Goal: Transaction & Acquisition: Purchase product/service

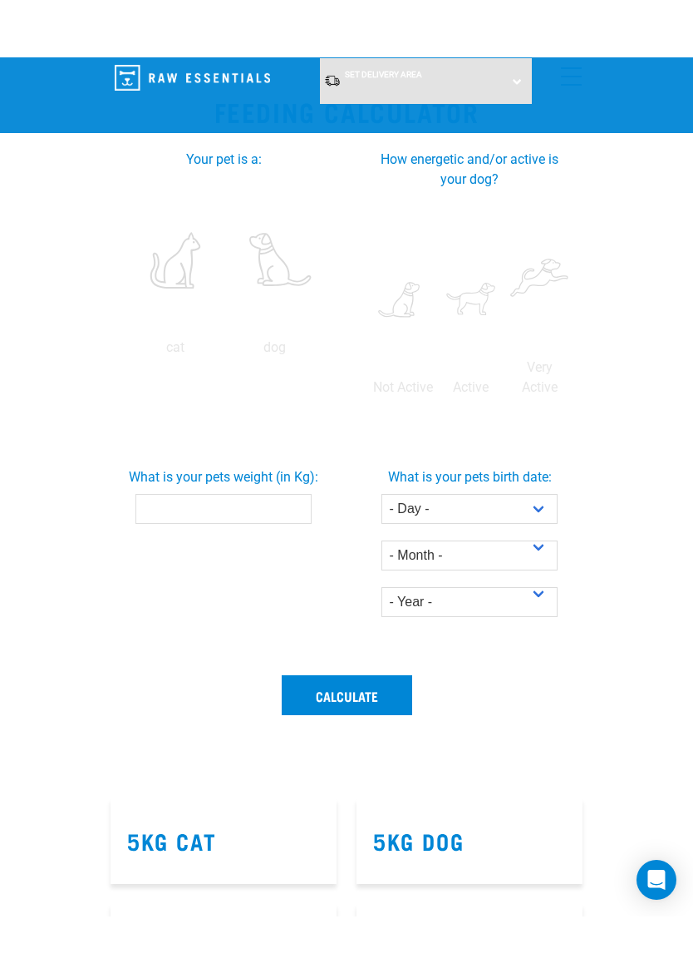
scroll to position [440, 0]
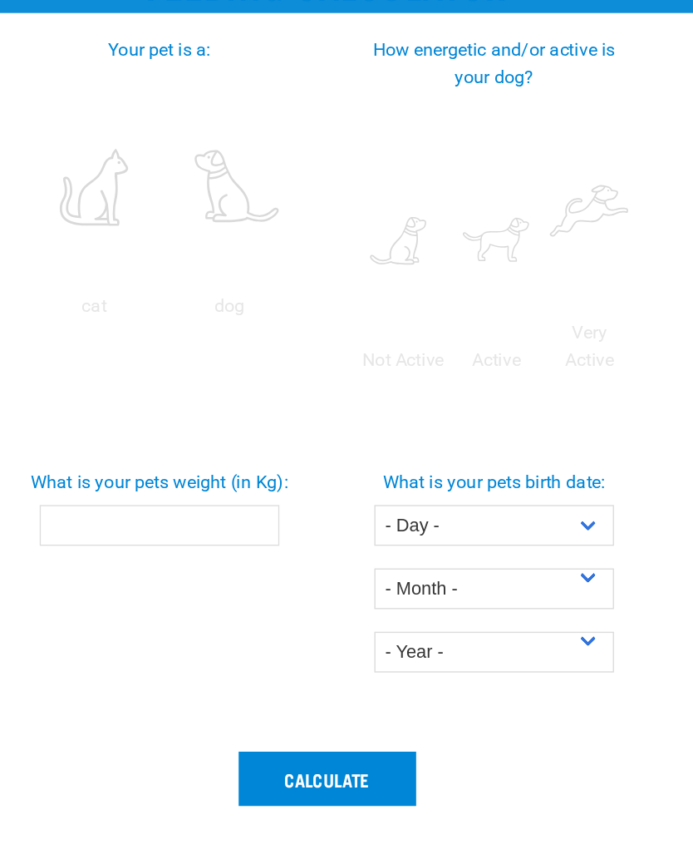
click at [372, 173] on label at bounding box center [403, 243] width 62 height 141
click at [368, 335] on input "radio" at bounding box center [368, 335] width 0 height 0
radio input "true"
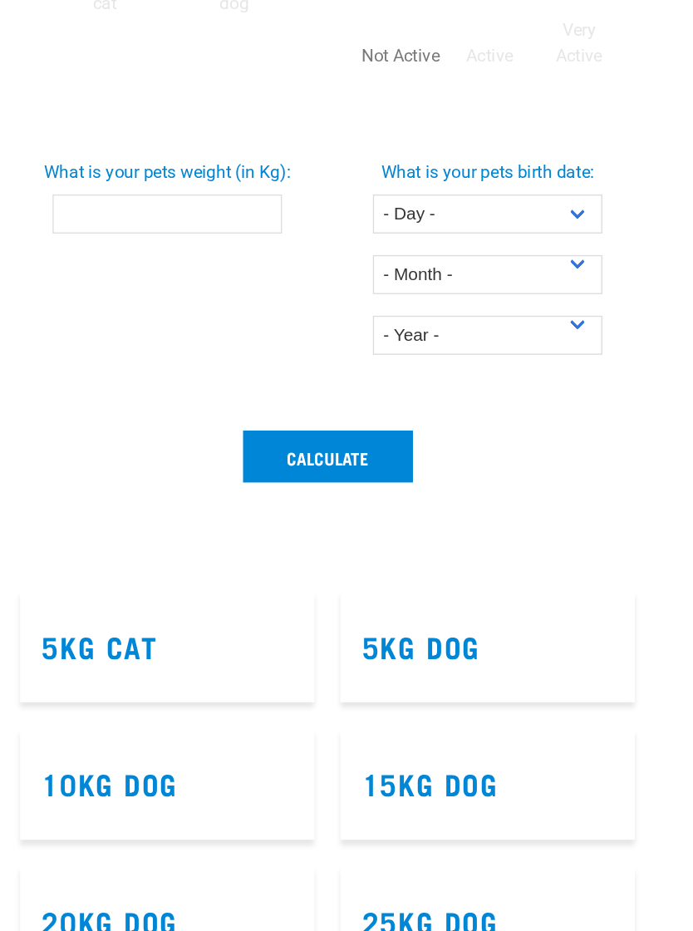
scroll to position [475, 0]
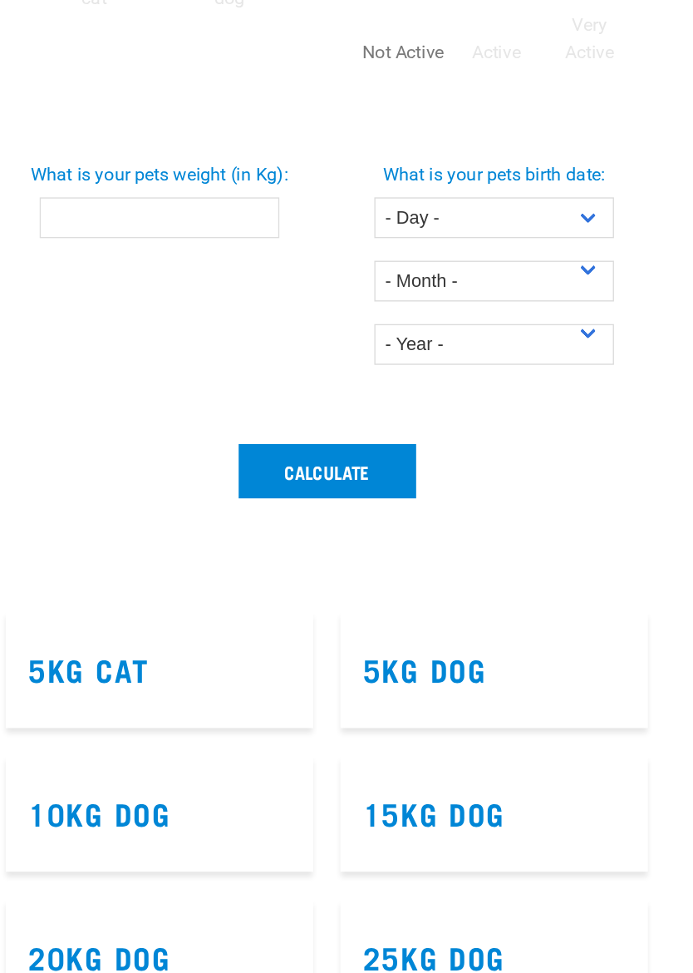
click at [149, 402] on input "What is your pets weight (in Kg):" at bounding box center [224, 417] width 177 height 30
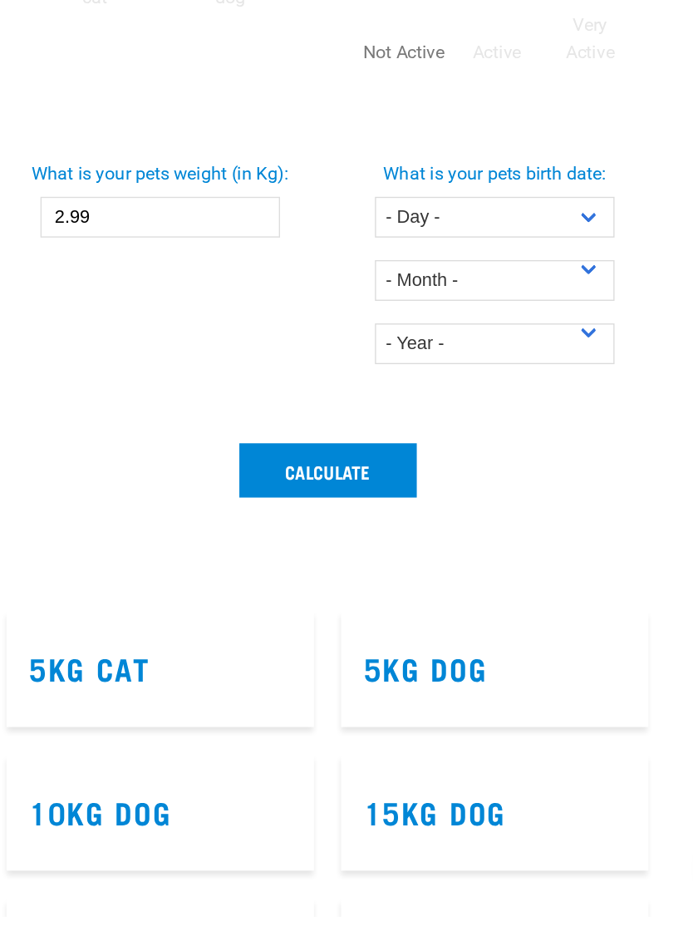
type input "2.99"
click at [430, 402] on select "- Day - 1 2 3 4 5 6 7 8 9 10 11 12 13 14 15 16 17 18 19 20 21 22 23 24 25 26 27" at bounding box center [470, 417] width 177 height 30
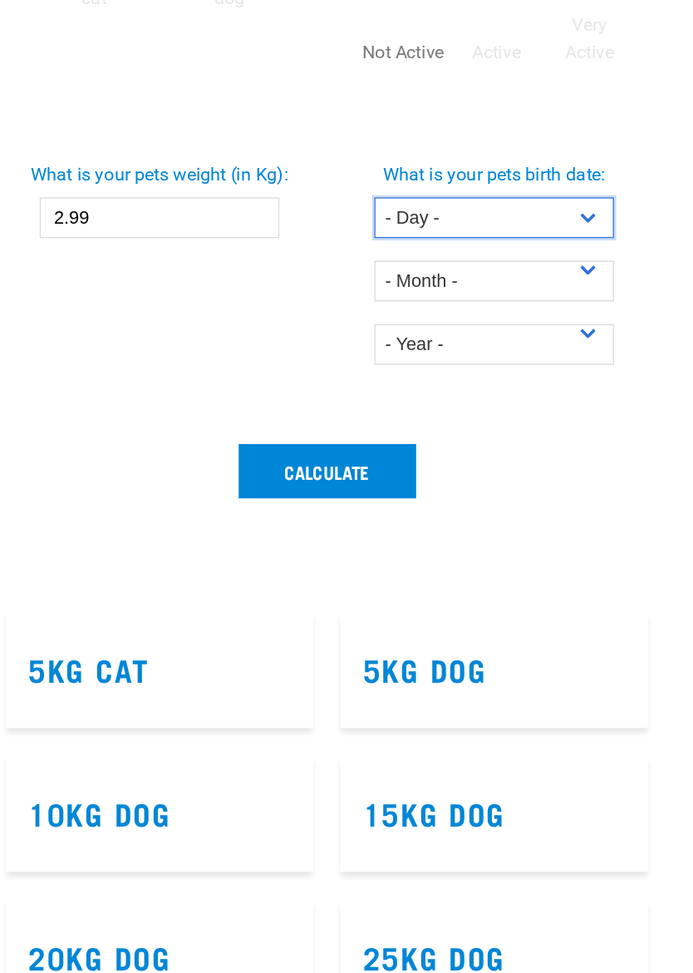
select select "25"
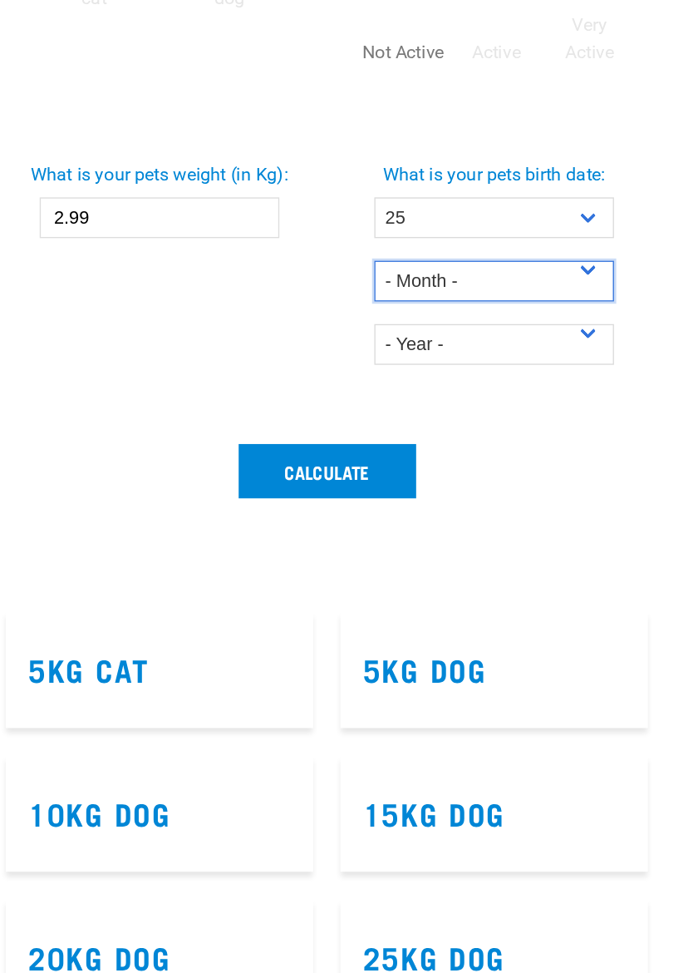
click at [429, 407] on select "- Month - January February March April May June July August September October N…" at bounding box center [470, 422] width 177 height 30
click at [430, 407] on select "- Month - January February March April May June July August September October N…" at bounding box center [470, 422] width 177 height 30
select select "June"
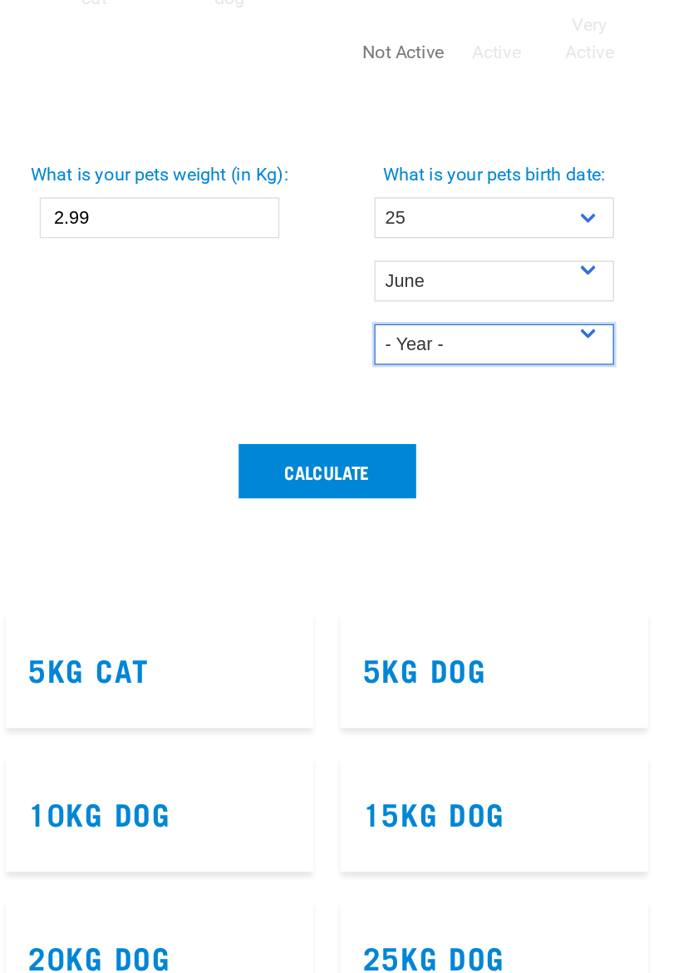
click at [404, 454] on select "- Year - 2025 2024 2023 2022 2021 2020 2019 2018 2017 2016 2015 2014" at bounding box center [470, 469] width 177 height 30
select select "2025"
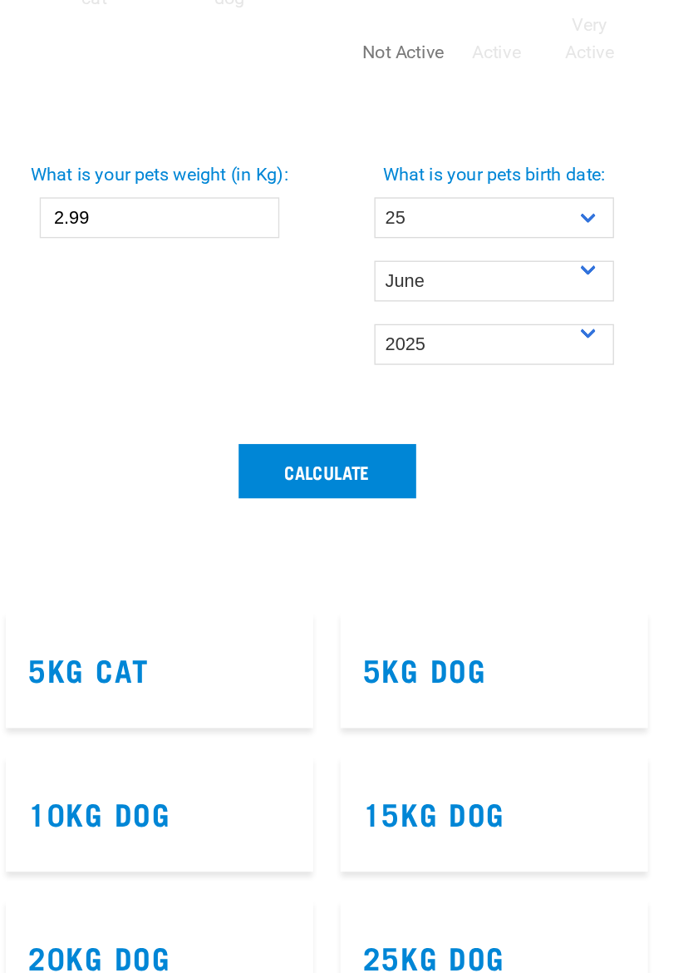
click at [282, 542] on button "Calculate" at bounding box center [347, 562] width 131 height 40
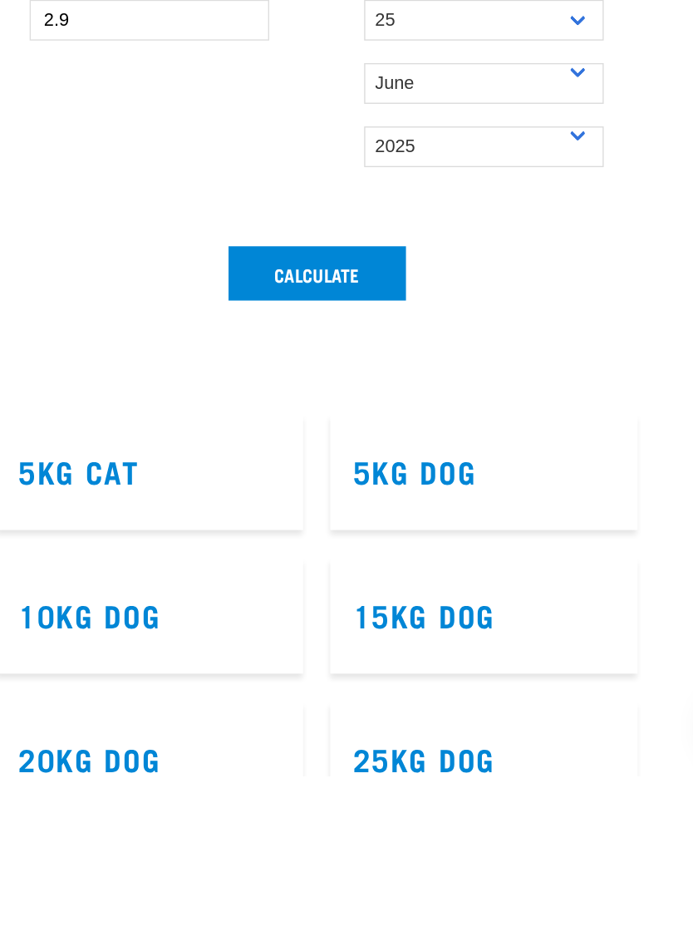
type input "2.9"
click at [282, 542] on button "Calculate" at bounding box center [347, 562] width 131 height 40
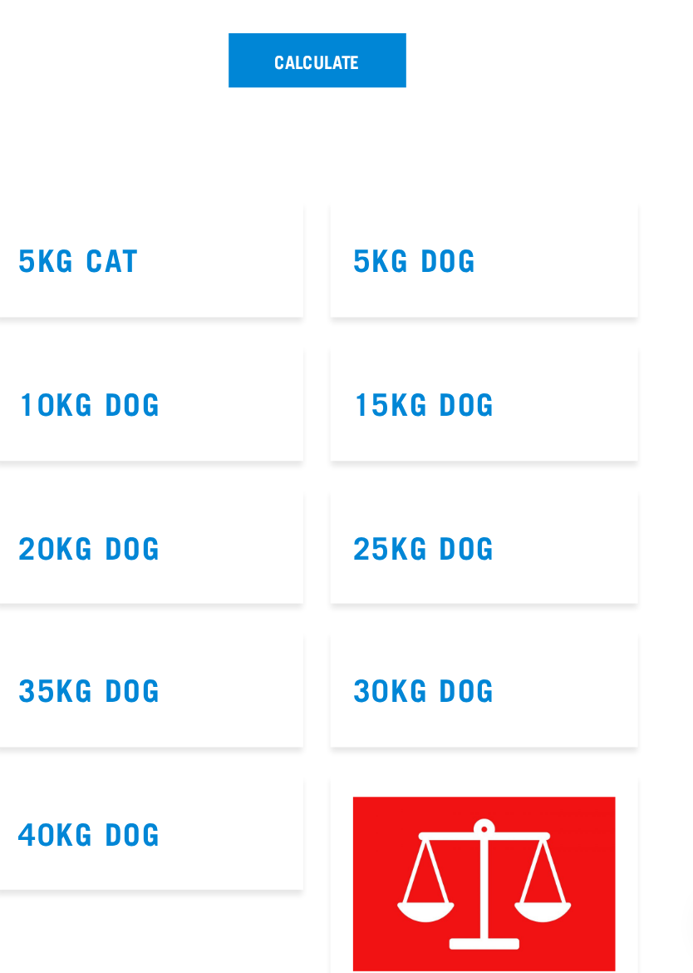
scroll to position [777, 0]
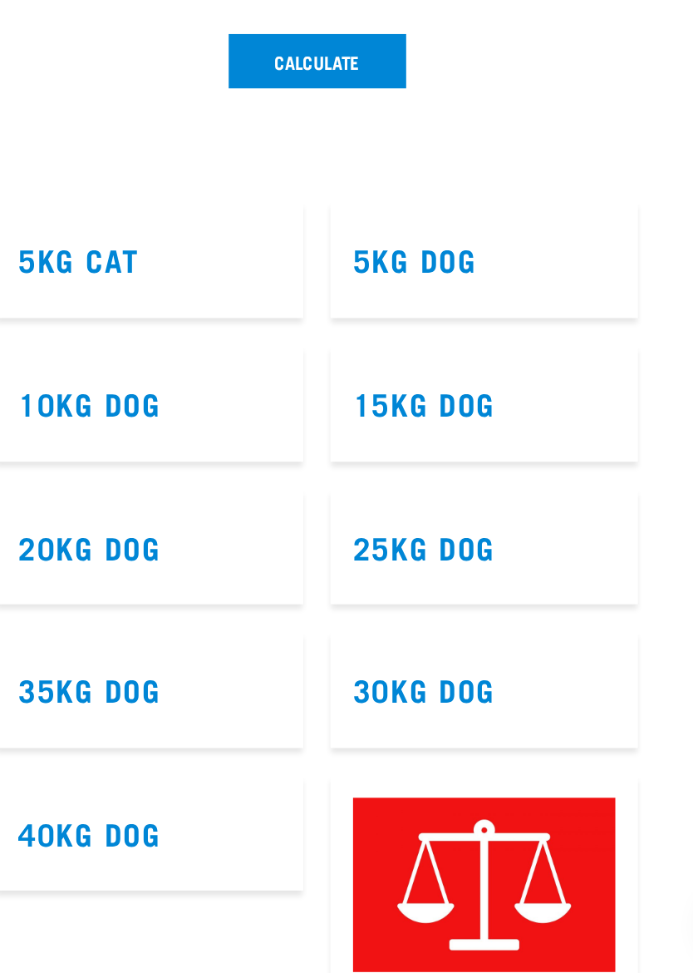
click at [397, 435] on h3 "5kg Dog" at bounding box center [469, 448] width 193 height 26
click at [373, 441] on link "5kg Dog" at bounding box center [418, 447] width 91 height 12
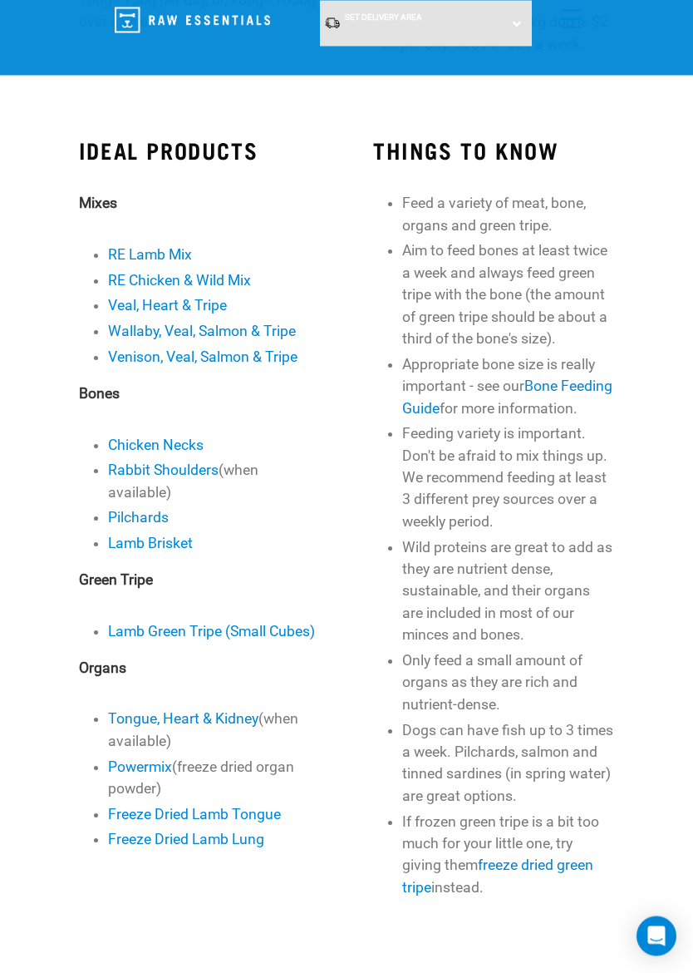
scroll to position [497, 0]
click at [179, 246] on link "RE Lamb Mix" at bounding box center [150, 254] width 84 height 17
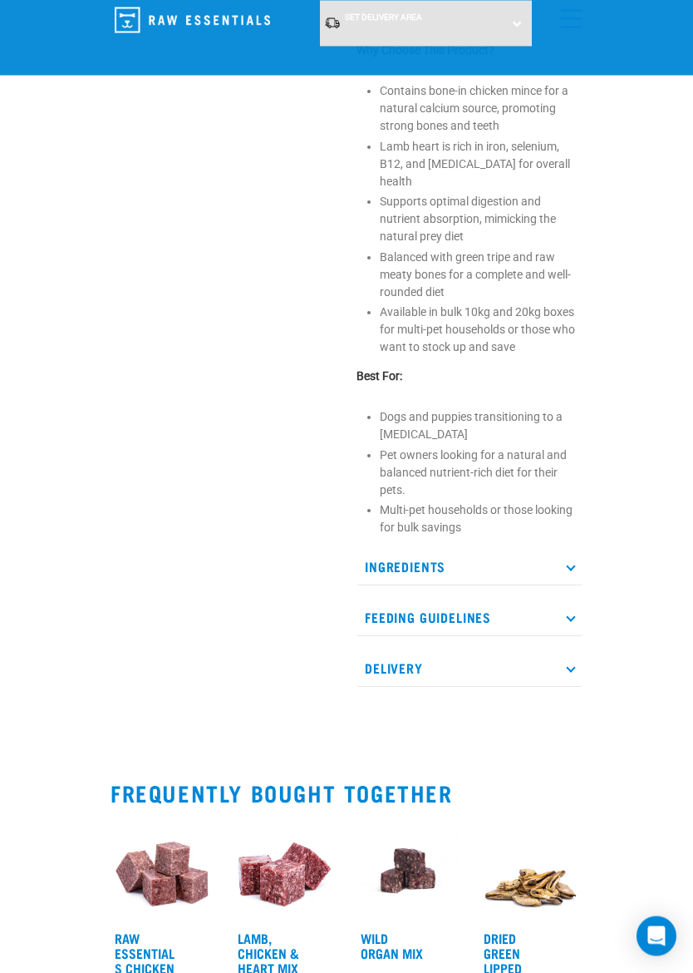
click at [582, 549] on p "Ingredients" at bounding box center [470, 567] width 226 height 37
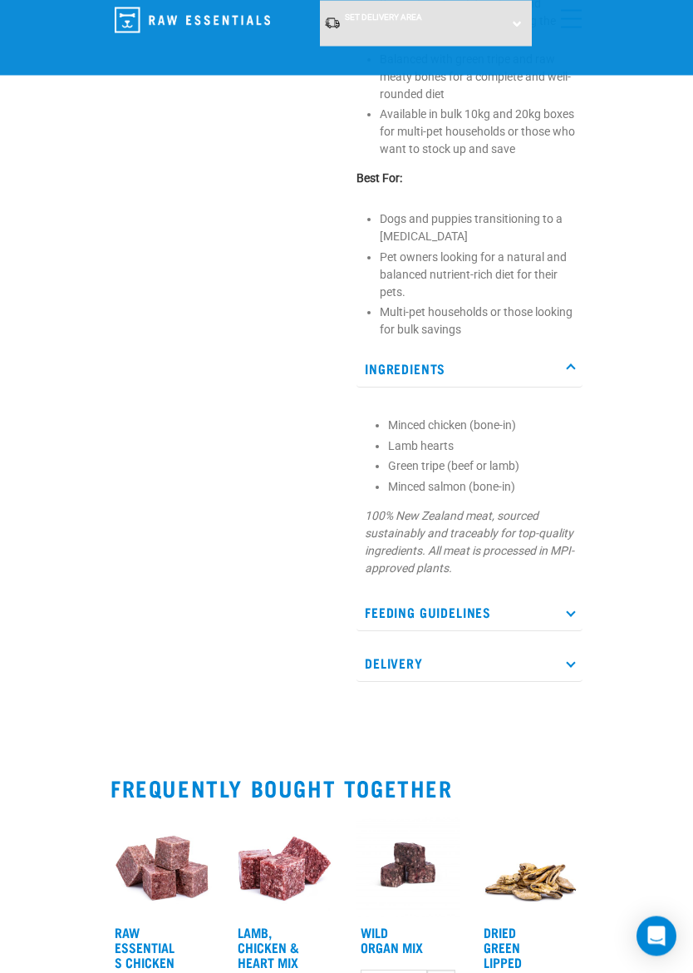
scroll to position [997, 0]
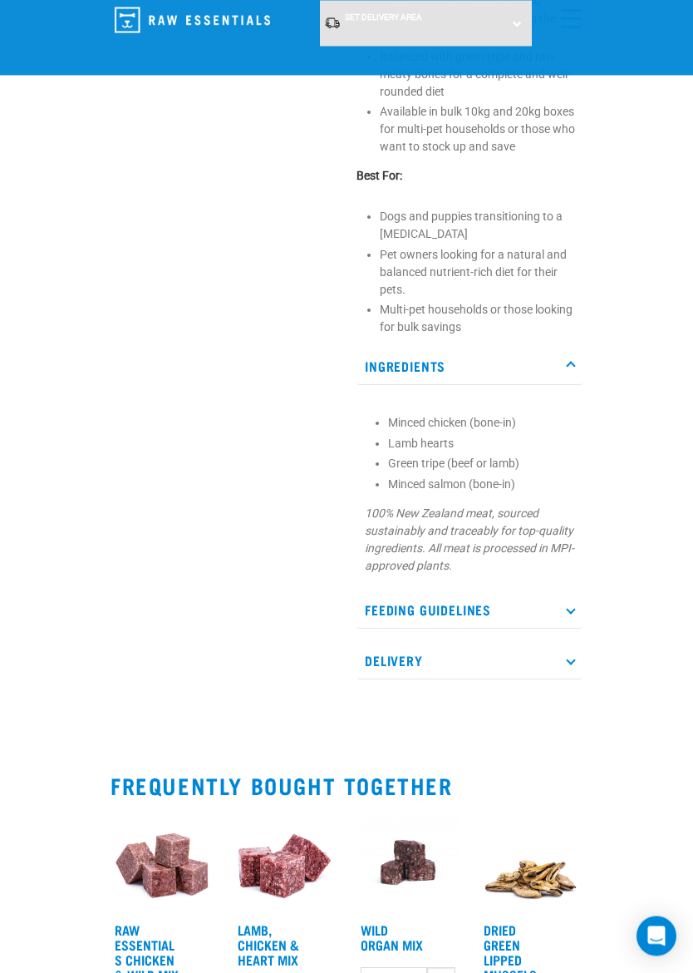
click at [581, 592] on p "Feeding Guidelines" at bounding box center [470, 610] width 226 height 37
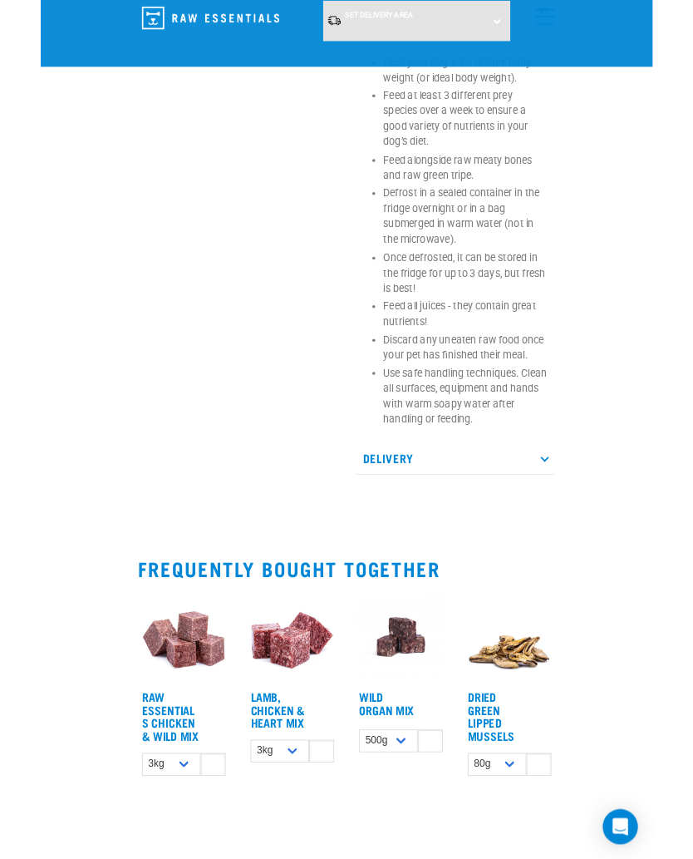
scroll to position [1592, 0]
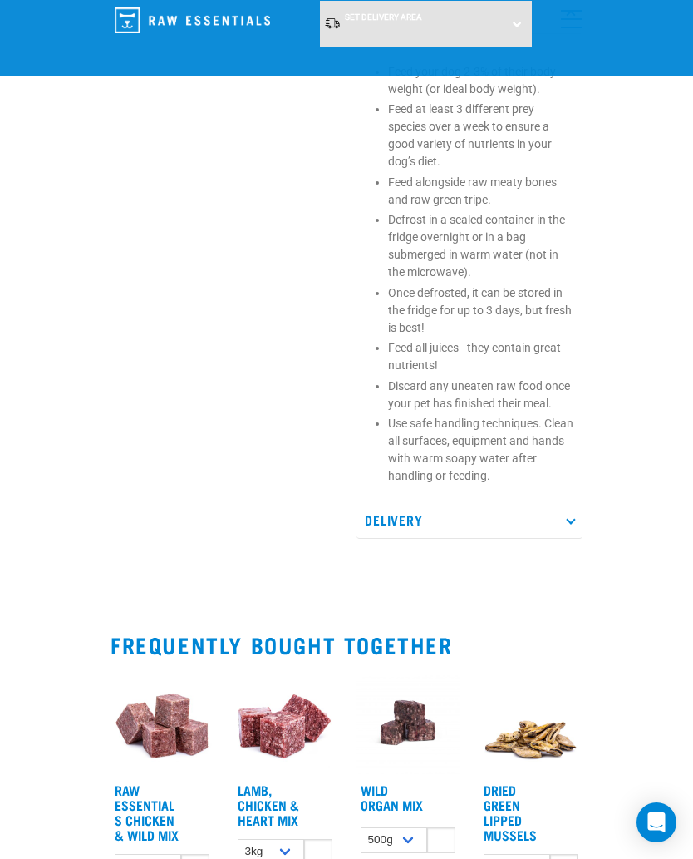
click at [578, 502] on p "Delivery" at bounding box center [470, 519] width 226 height 37
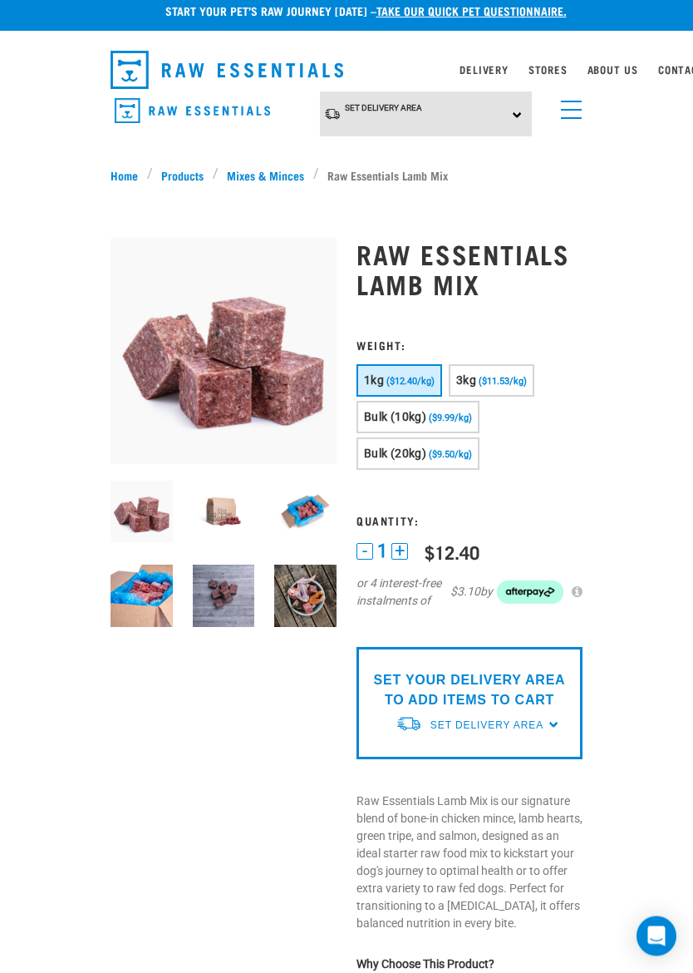
scroll to position [12, 0]
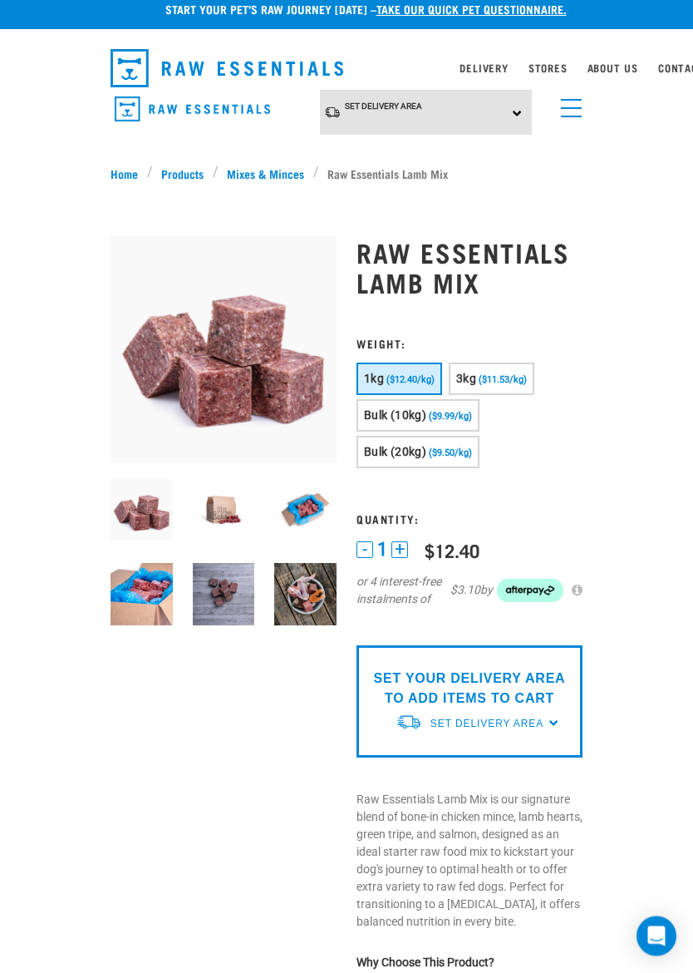
click at [508, 732] on div "Set Delivery Area" at bounding box center [487, 724] width 113 height 30
click at [471, 748] on link "[GEOGRAPHIC_DATA]" at bounding box center [478, 761] width 165 height 27
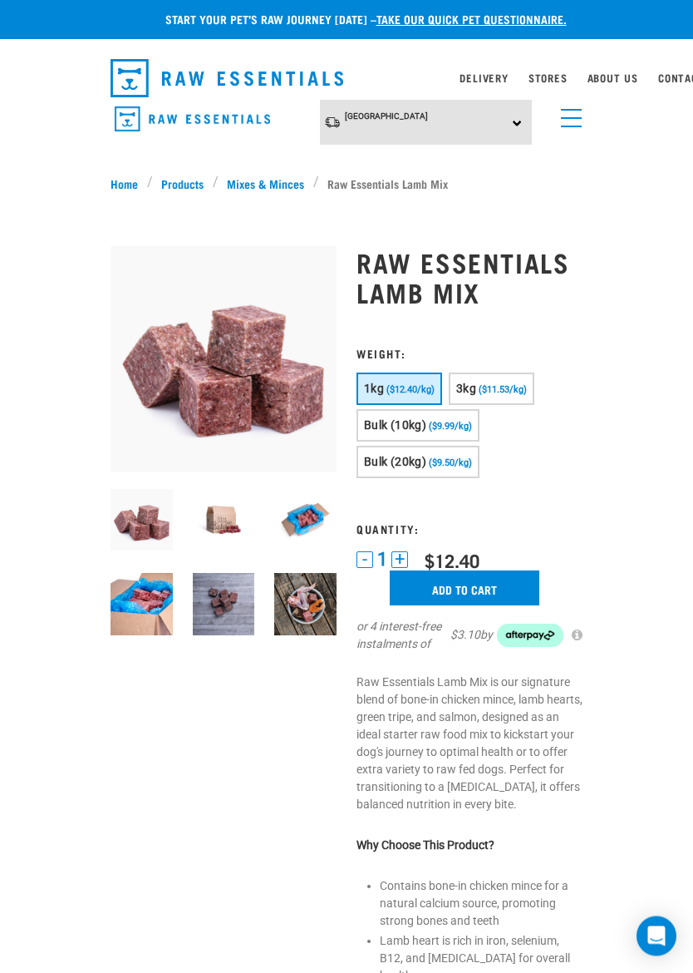
scroll to position [2, 0]
click at [448, 584] on input "Add to cart" at bounding box center [465, 587] width 150 height 35
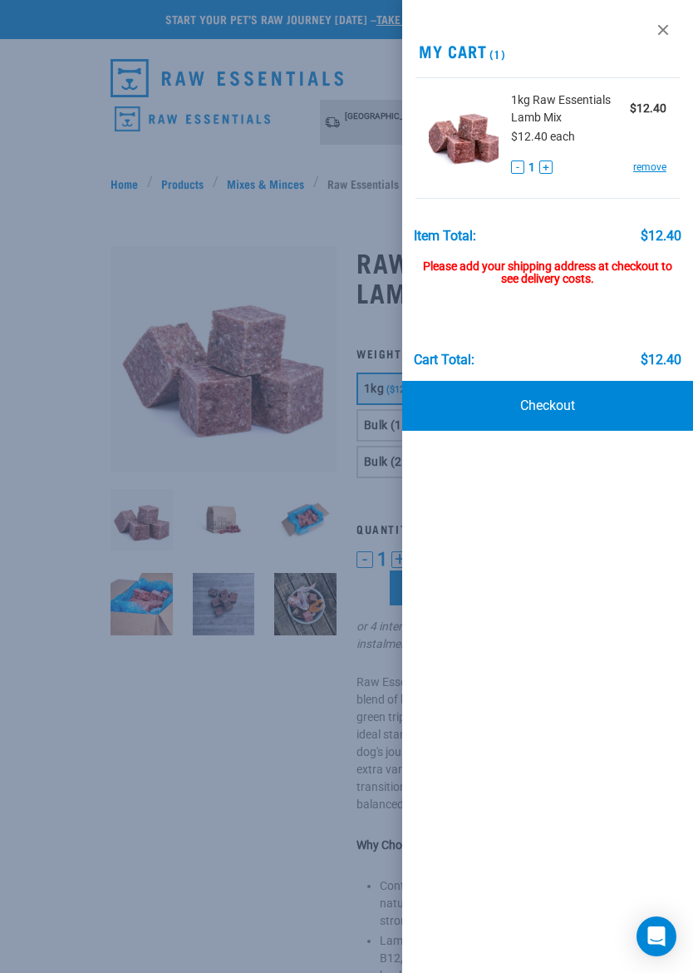
click at [161, 862] on div at bounding box center [346, 486] width 693 height 973
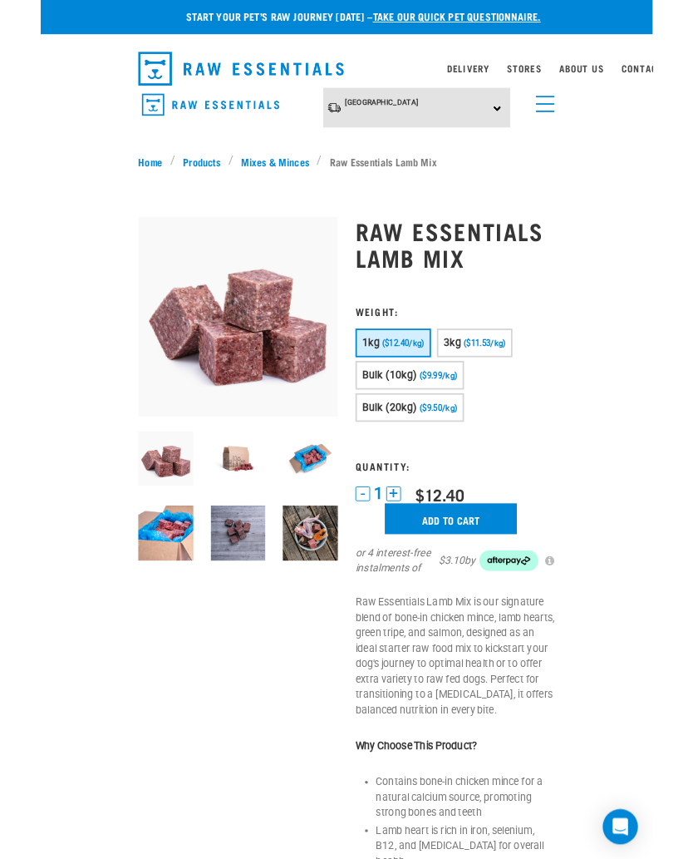
scroll to position [0, 0]
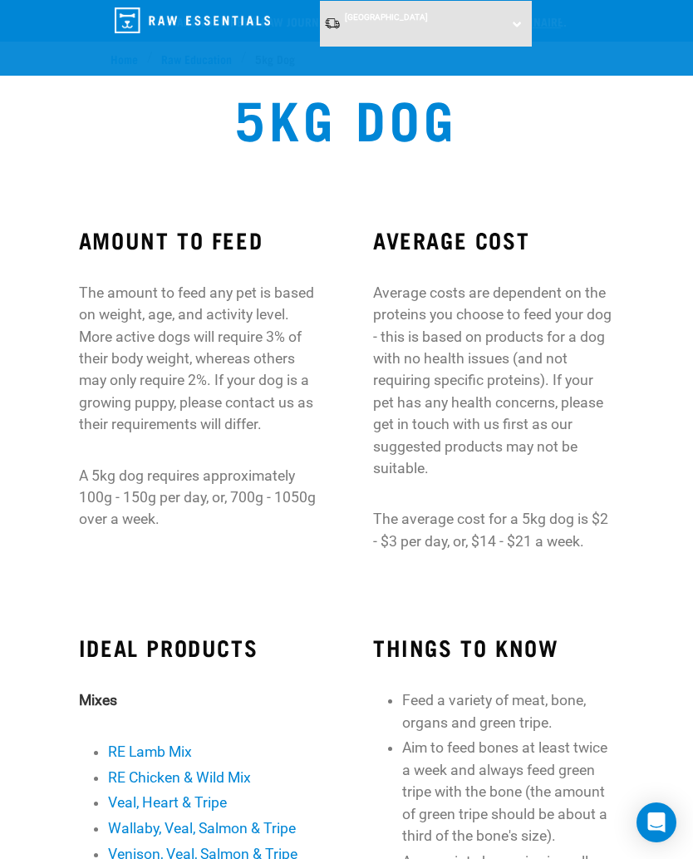
scroll to position [544, 0]
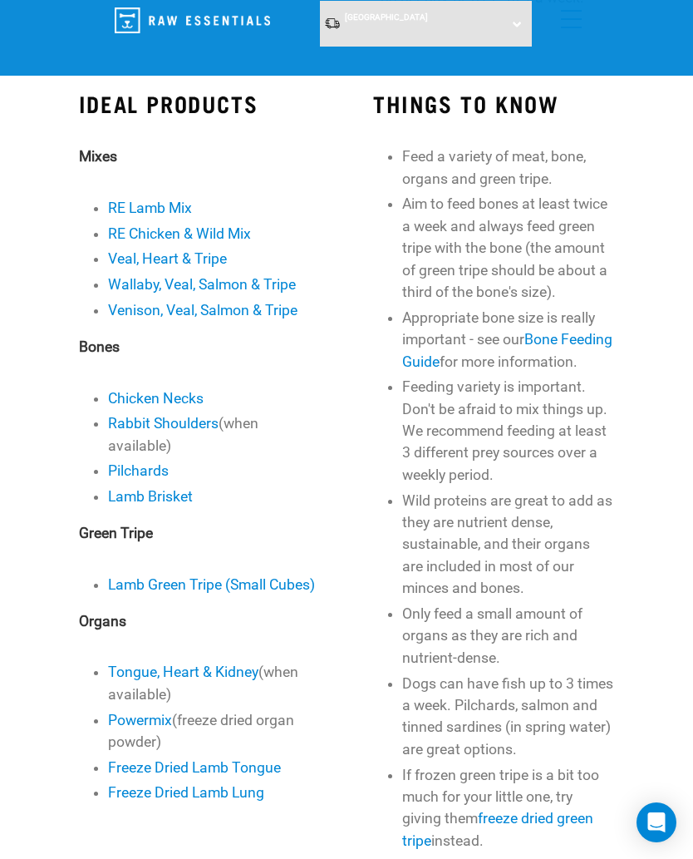
click at [179, 401] on link "Chicken Necks" at bounding box center [156, 398] width 96 height 17
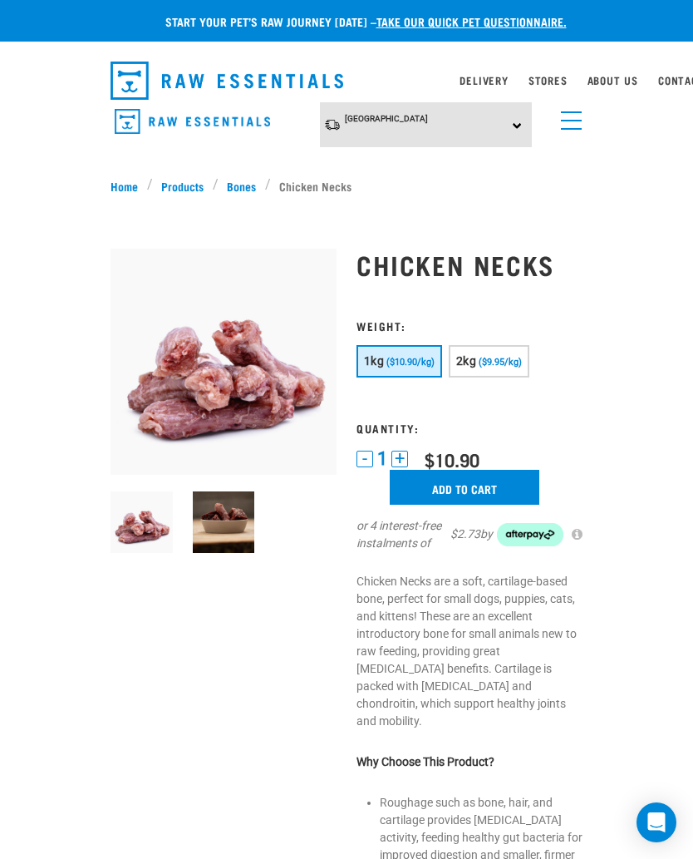
click at [434, 483] on input "Add to cart" at bounding box center [465, 487] width 150 height 35
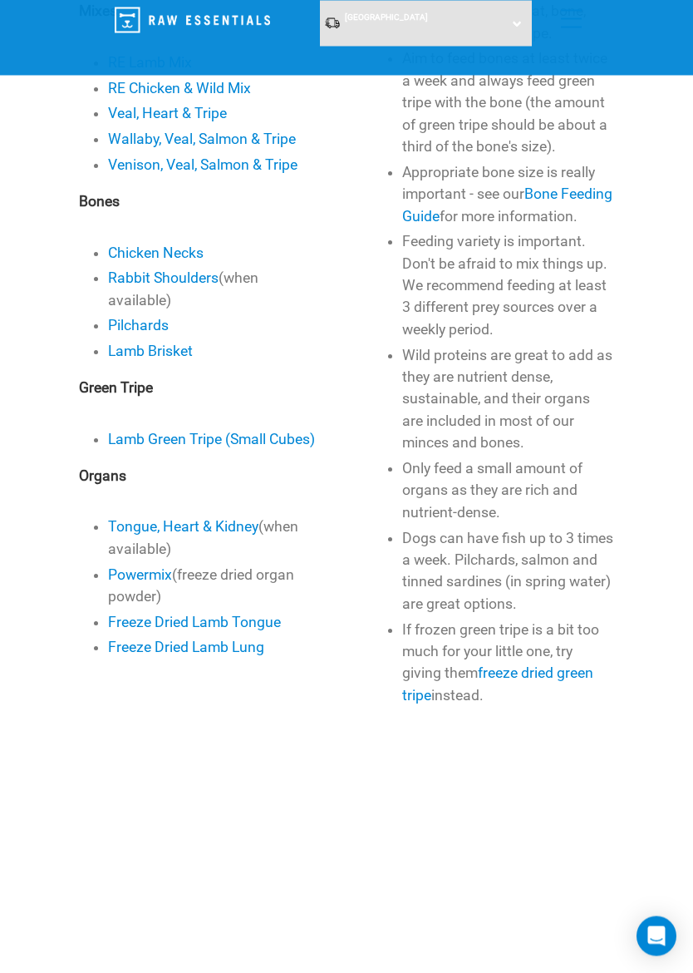
scroll to position [689, 0]
click at [265, 432] on link "Lamb Green Tripe (Small Cubes)" at bounding box center [211, 439] width 207 height 17
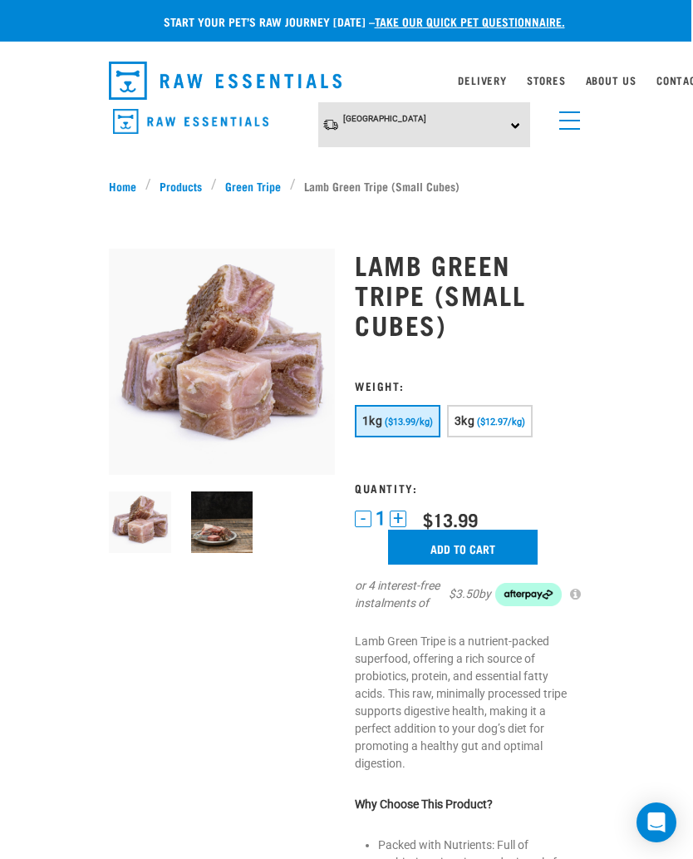
scroll to position [0, 13]
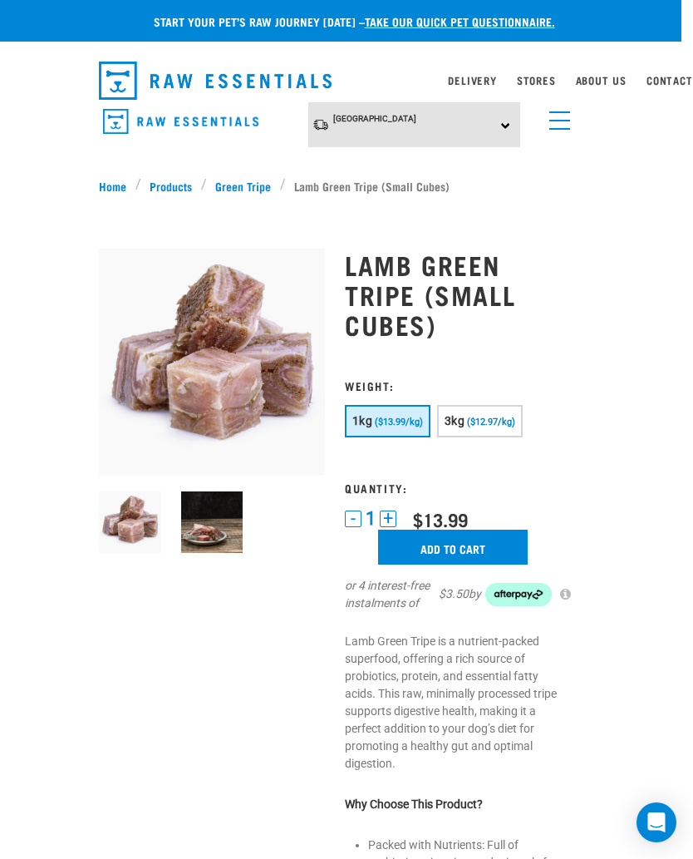
click at [496, 535] on input "Add to cart" at bounding box center [453, 547] width 150 height 35
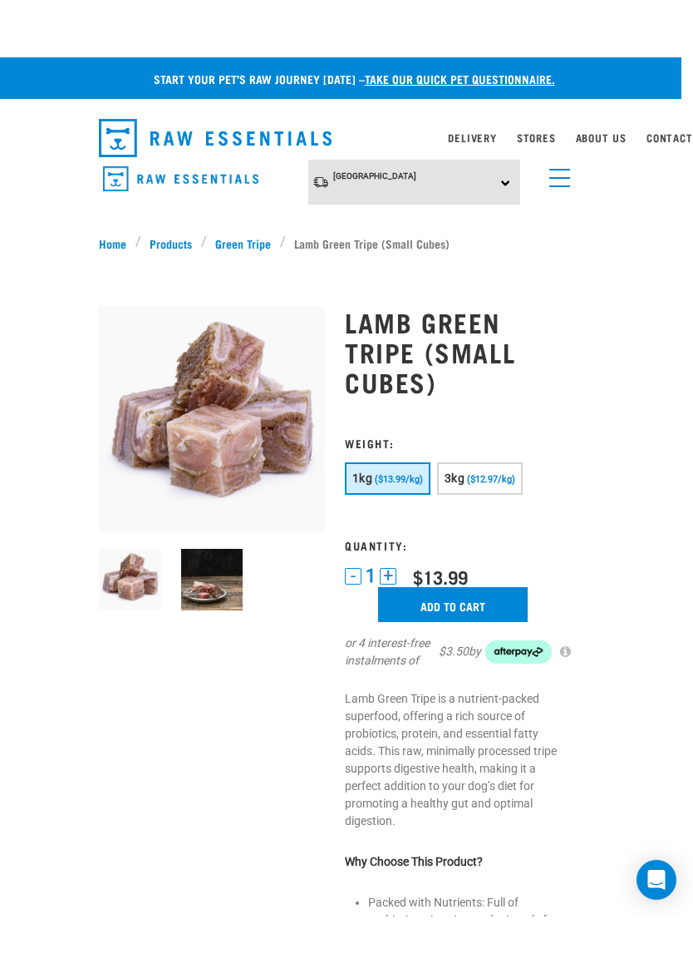
scroll to position [105, 0]
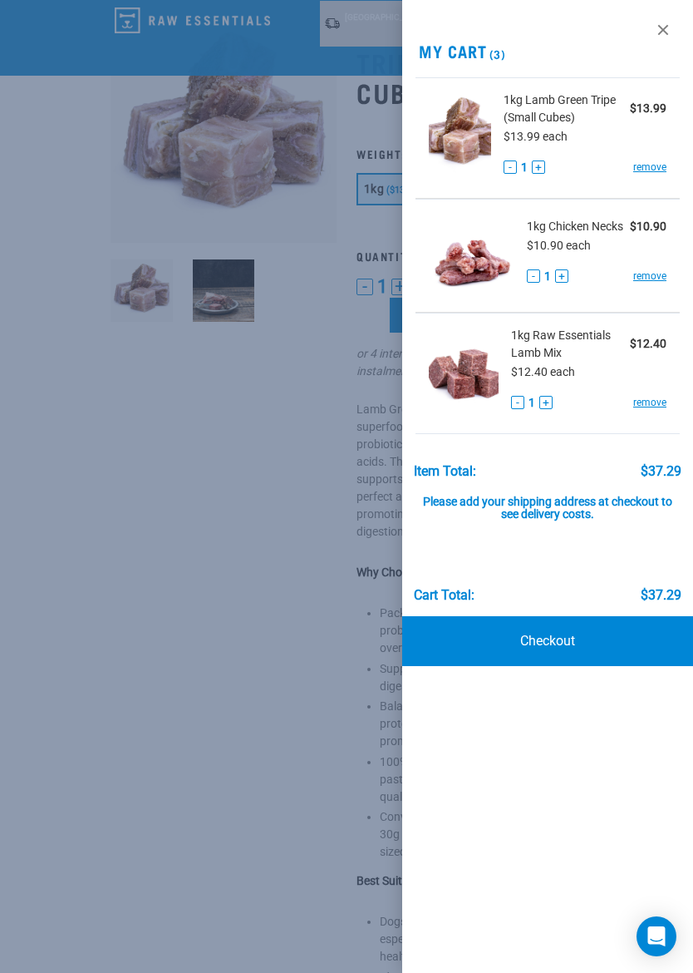
click at [169, 831] on div at bounding box center [346, 486] width 693 height 973
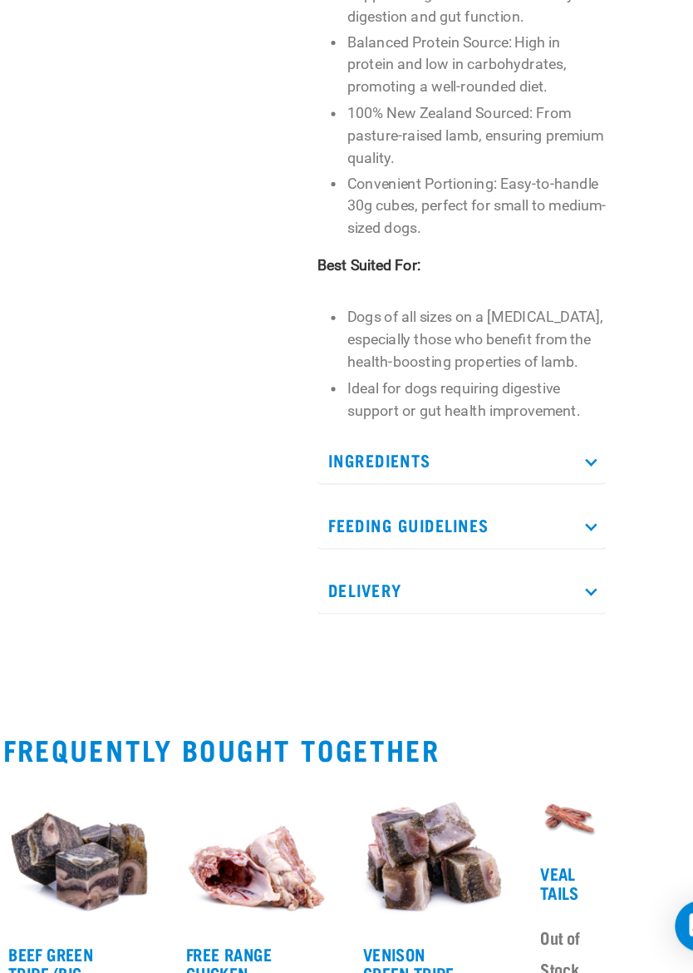
scroll to position [571, 0]
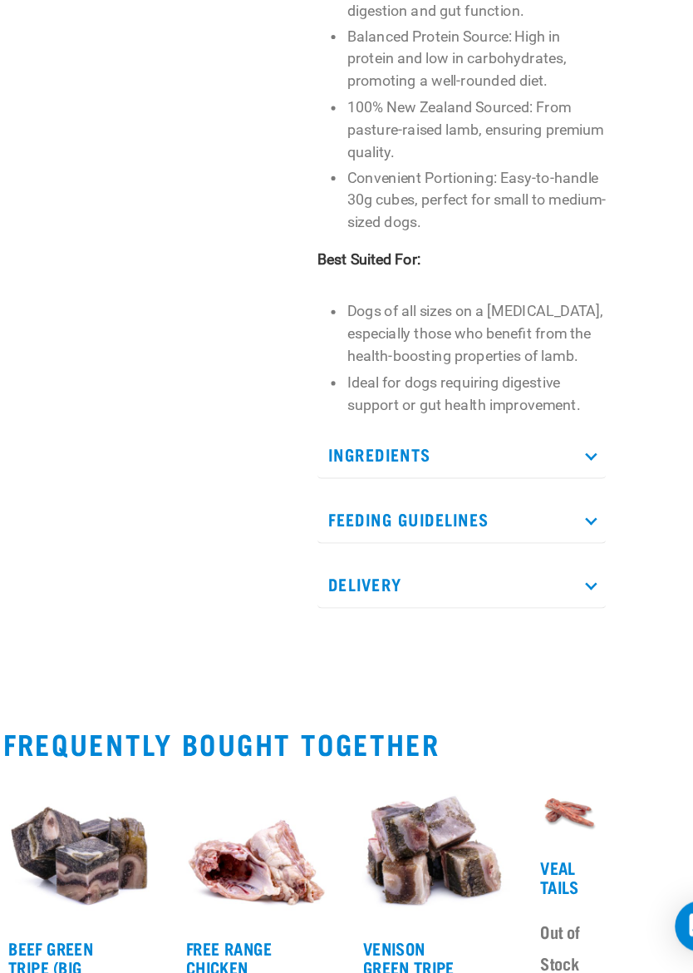
click at [455, 599] on p "Feeding Guidelines" at bounding box center [470, 617] width 226 height 37
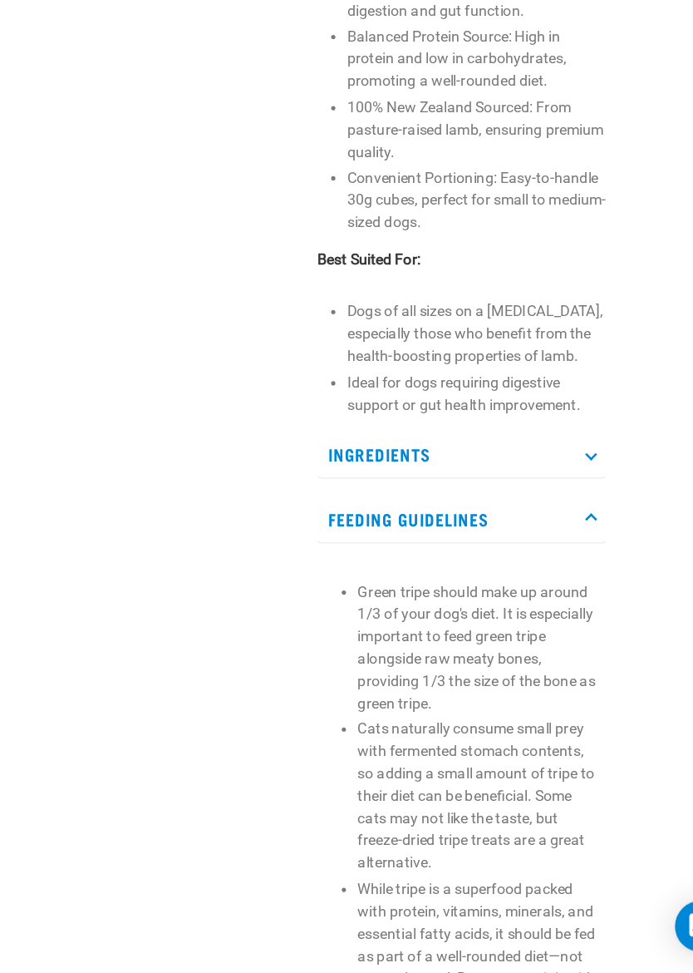
click at [465, 599] on p "Feeding Guidelines" at bounding box center [470, 617] width 226 height 37
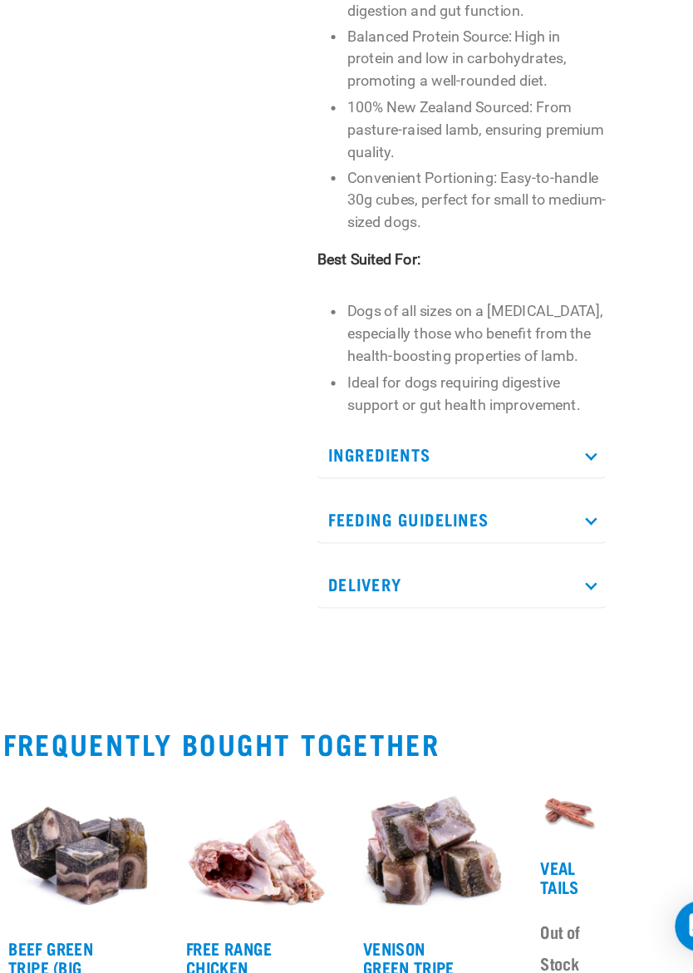
click at [471, 599] on p "Feeding Guidelines" at bounding box center [470, 617] width 226 height 37
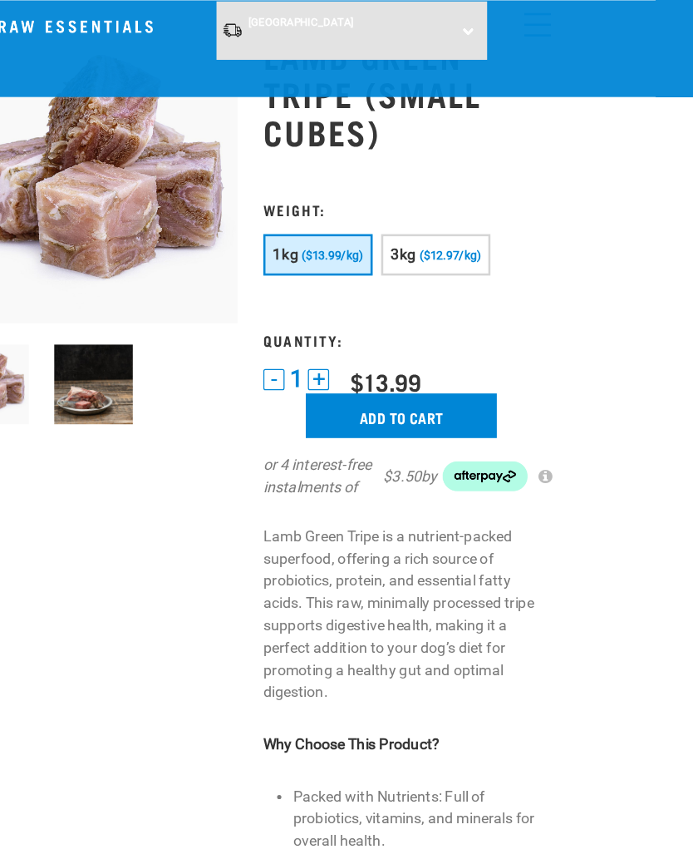
scroll to position [0, 0]
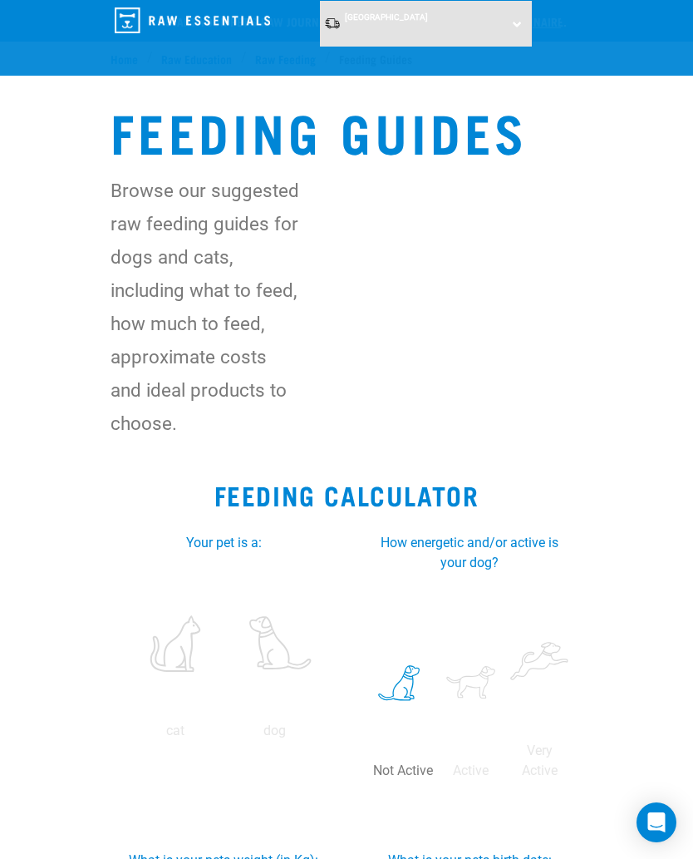
select select "25"
select select "June"
select select "2025"
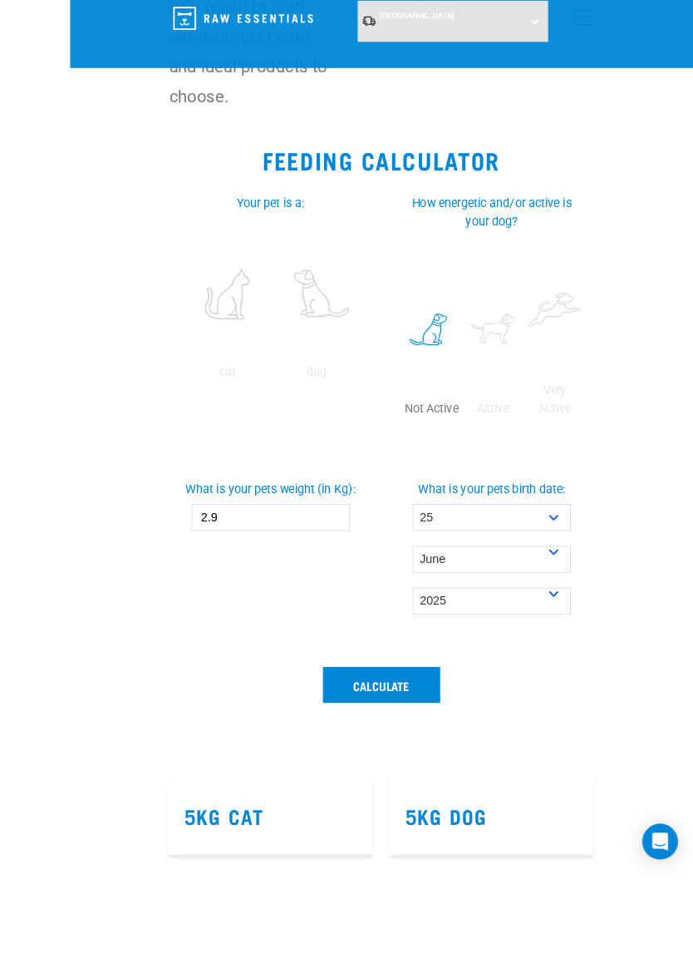
scroll to position [409, 0]
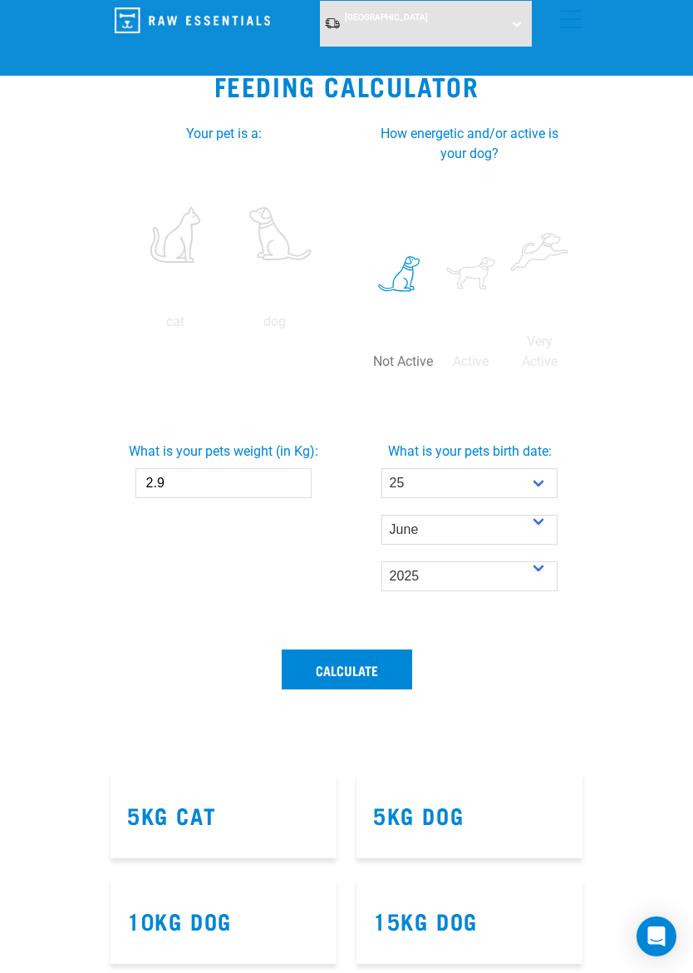
click at [368, 689] on button "Calculate" at bounding box center [347, 669] width 131 height 40
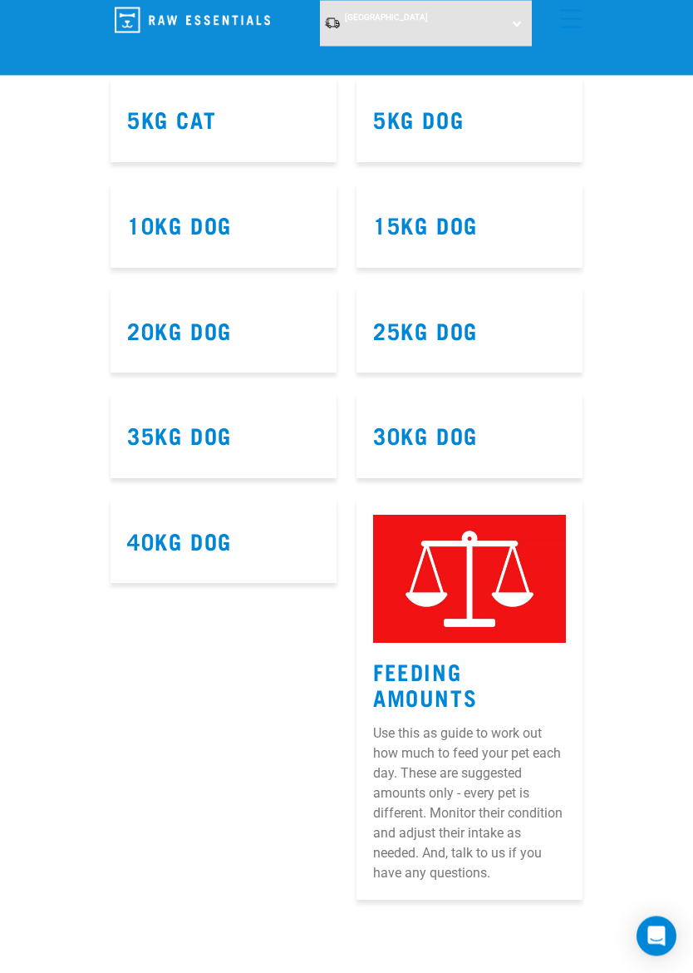
scroll to position [1106, 0]
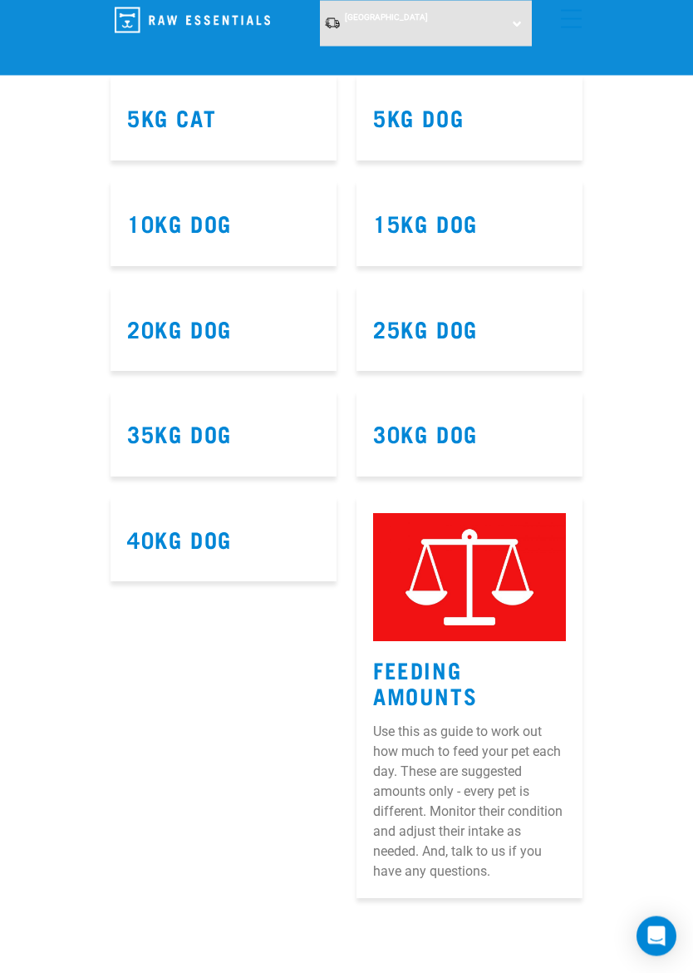
click at [232, 229] on link "10kg Dog" at bounding box center [179, 223] width 105 height 12
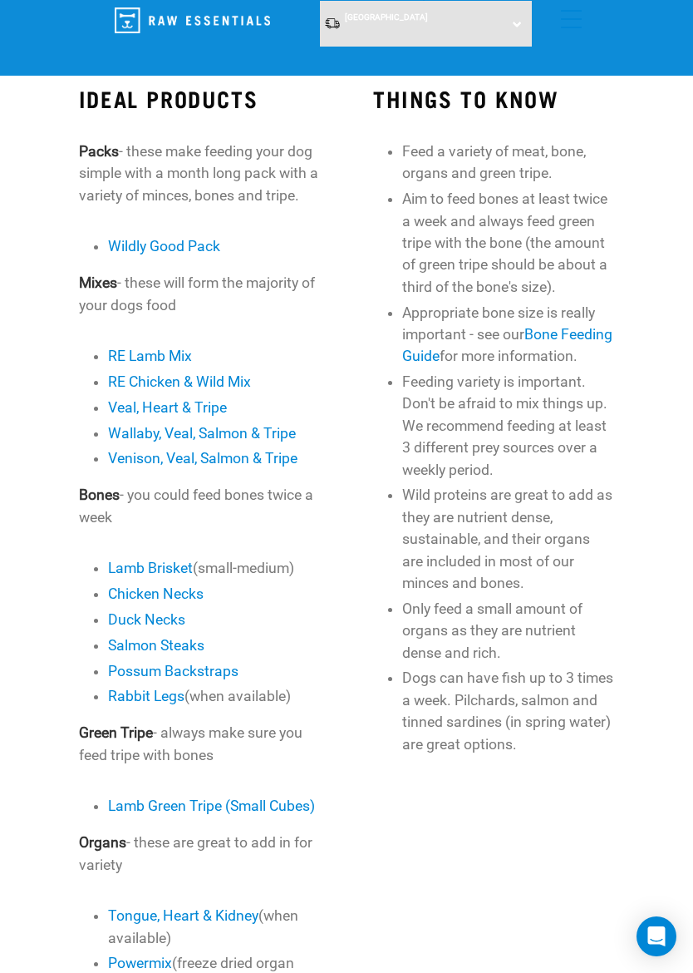
scroll to position [629, 0]
click at [211, 255] on link "Wildly Good Pack" at bounding box center [164, 247] width 112 height 17
click at [194, 255] on link "Wildly Good Pack" at bounding box center [164, 247] width 112 height 17
click at [181, 358] on link "RE Lamb Mix" at bounding box center [150, 356] width 84 height 17
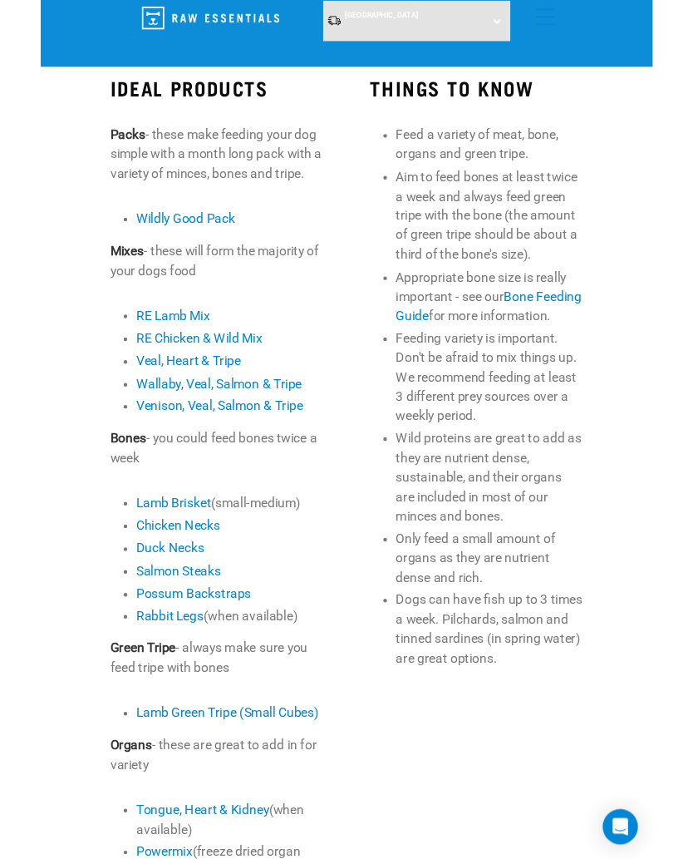
scroll to position [646, 0]
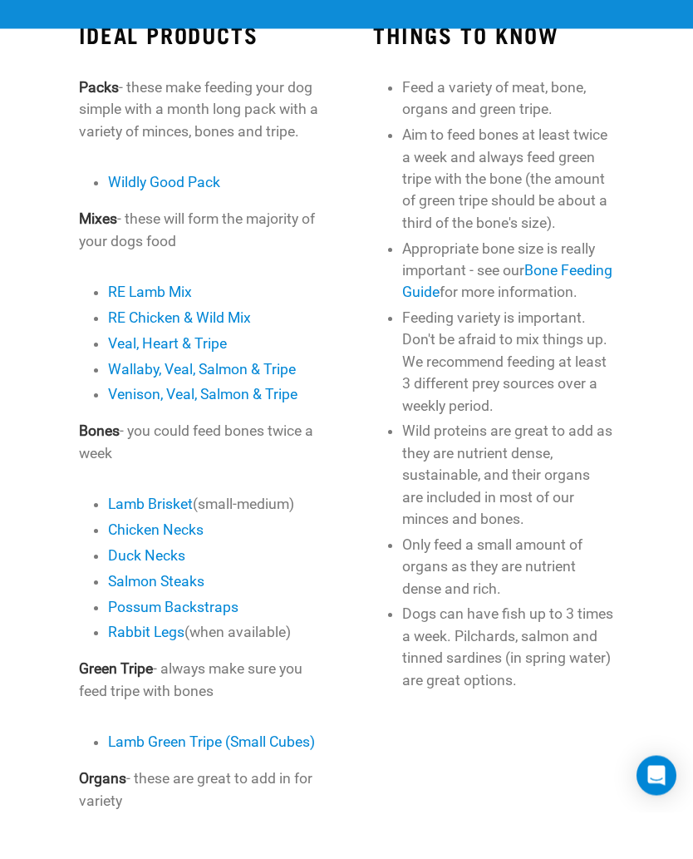
click at [179, 331] on link "RE Lamb Mix" at bounding box center [150, 339] width 84 height 17
click at [156, 331] on link "RE Lamb Mix" at bounding box center [150, 339] width 84 height 17
click at [460, 21] on div "North Island North Island South Island" at bounding box center [426, 24] width 213 height 46
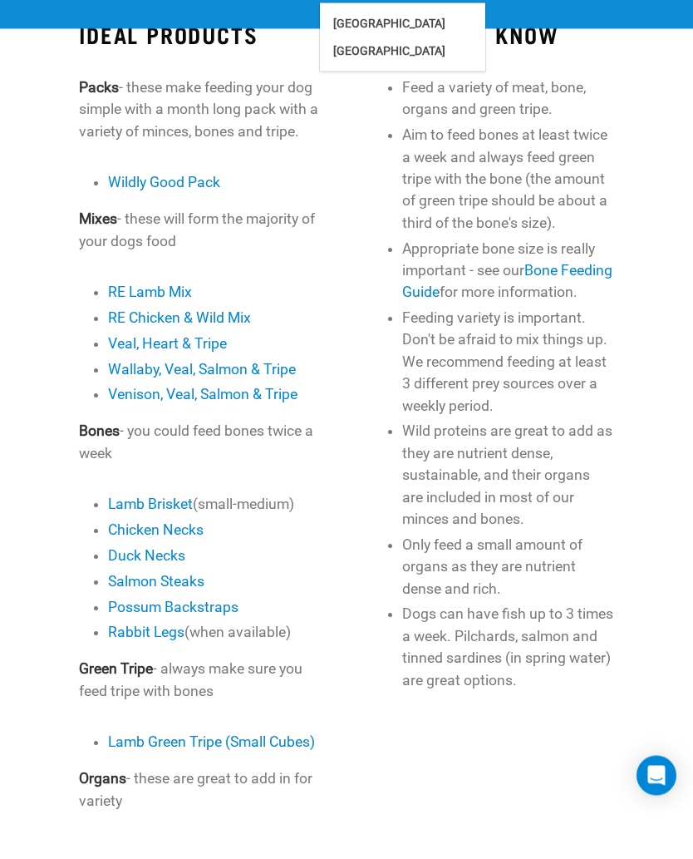
click at [520, 23] on div "North Island North Island South Island" at bounding box center [426, 24] width 213 height 46
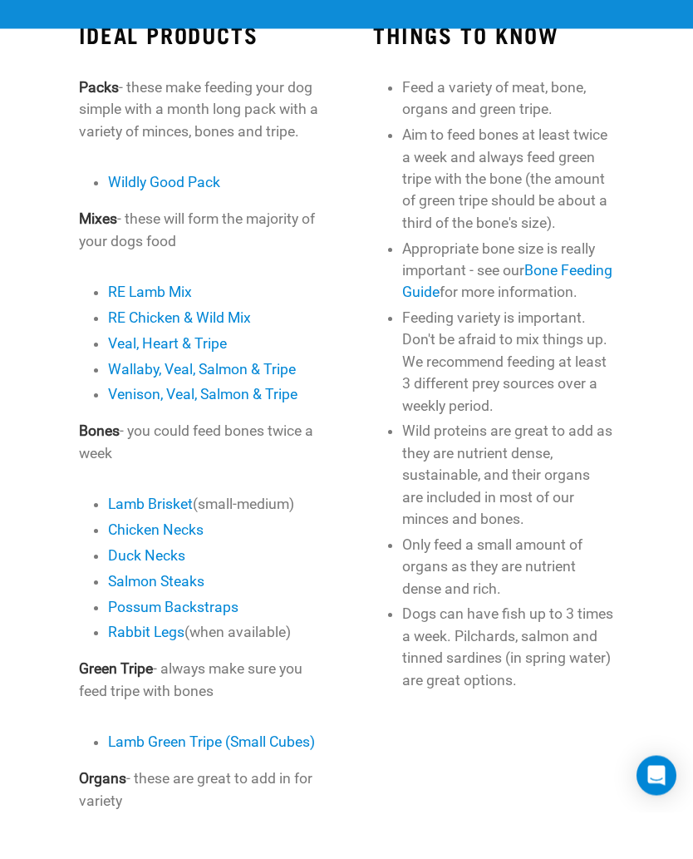
scroll to position [0, 0]
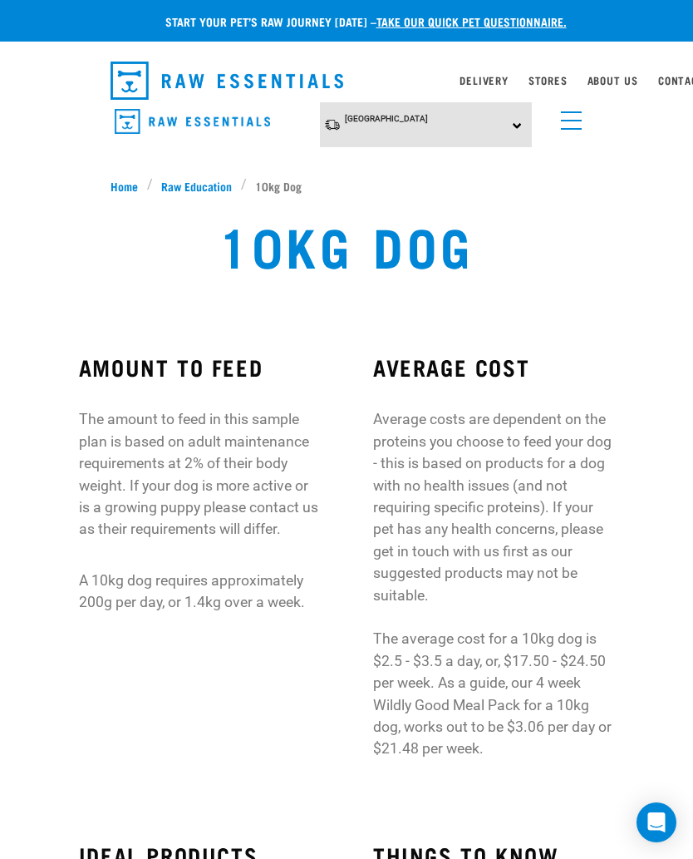
click at [203, 192] on span "Raw Education" at bounding box center [196, 185] width 71 height 17
